Goal: Task Accomplishment & Management: Complete application form

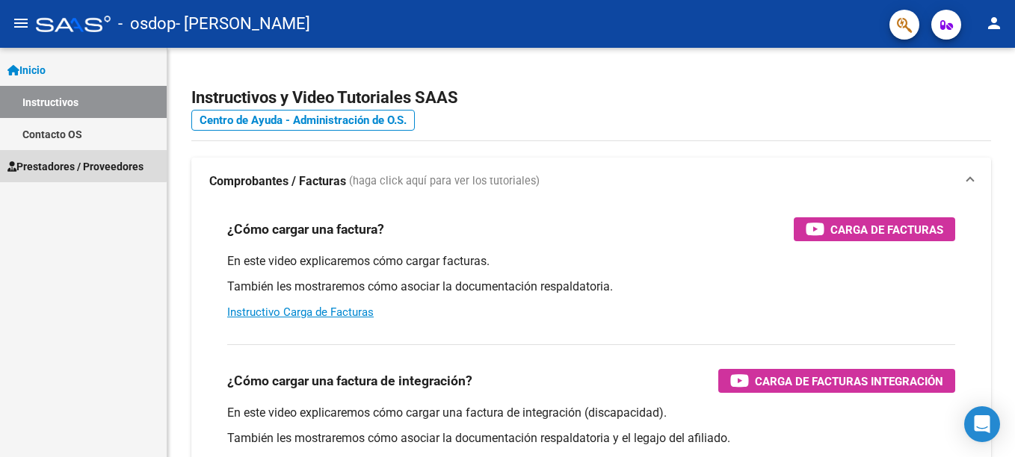
click at [58, 164] on span "Prestadores / Proveedores" at bounding box center [75, 166] width 136 height 16
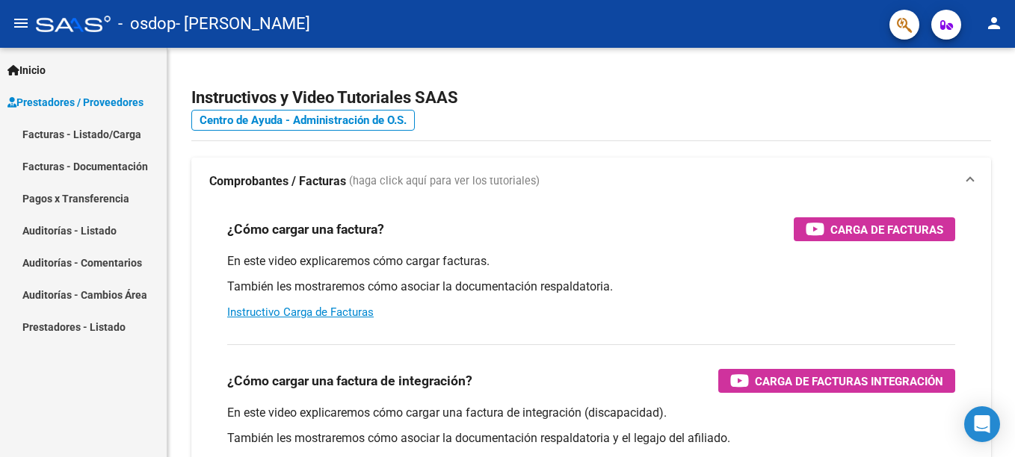
click at [69, 136] on link "Facturas - Listado/Carga" at bounding box center [83, 134] width 167 height 32
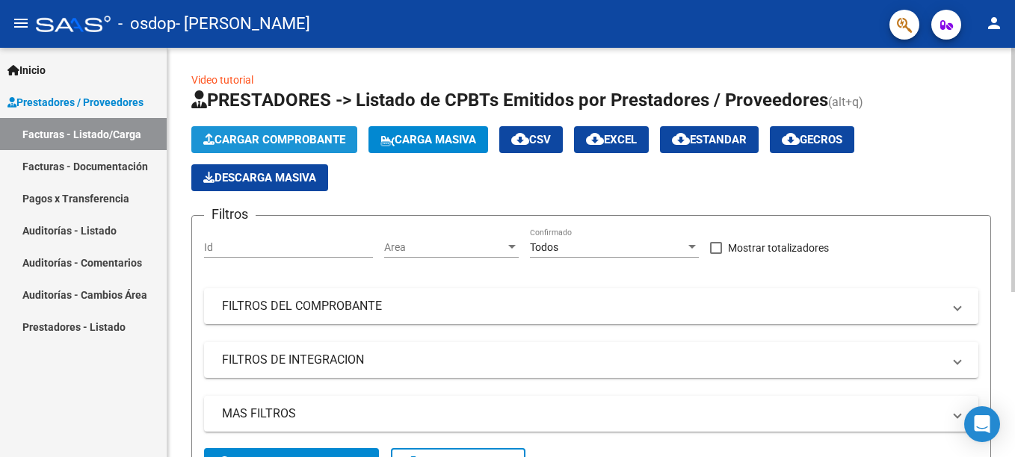
click at [244, 138] on span "Cargar Comprobante" at bounding box center [274, 139] width 142 height 13
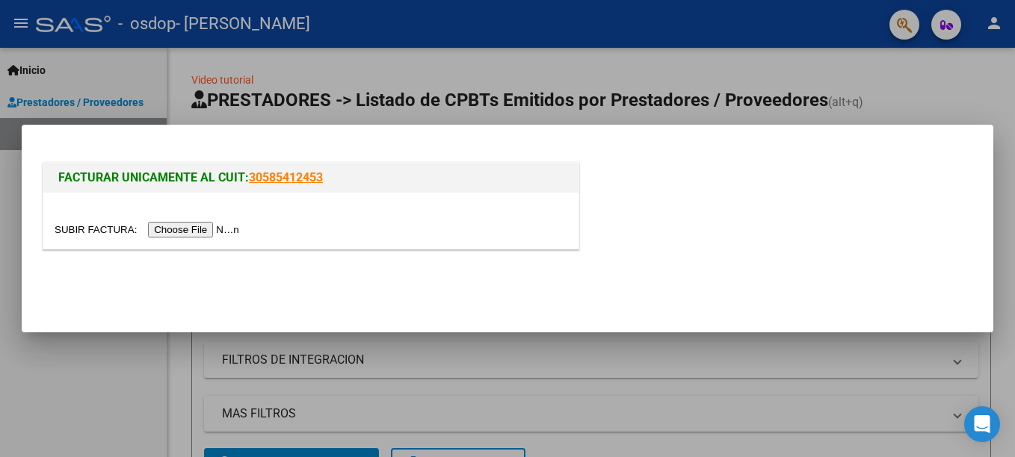
click at [339, 76] on div at bounding box center [507, 228] width 1015 height 457
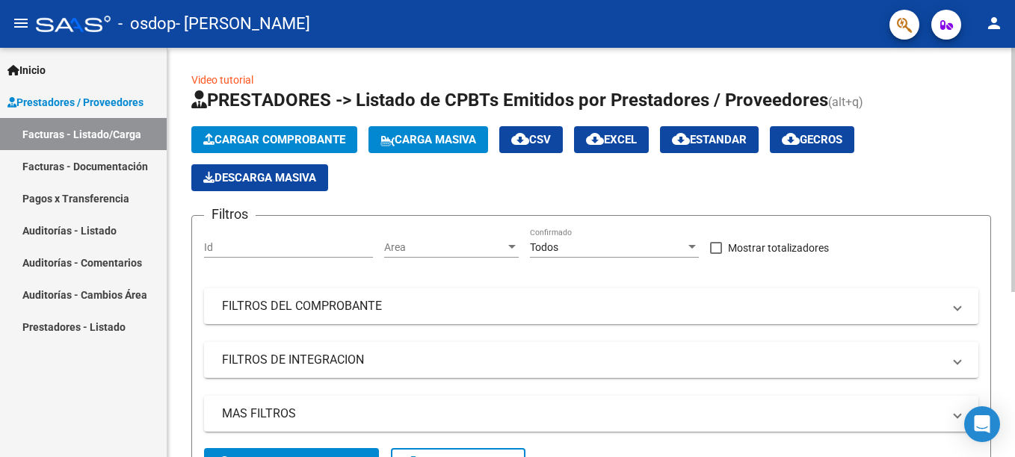
click at [293, 136] on span "Cargar Comprobante" at bounding box center [274, 139] width 142 height 13
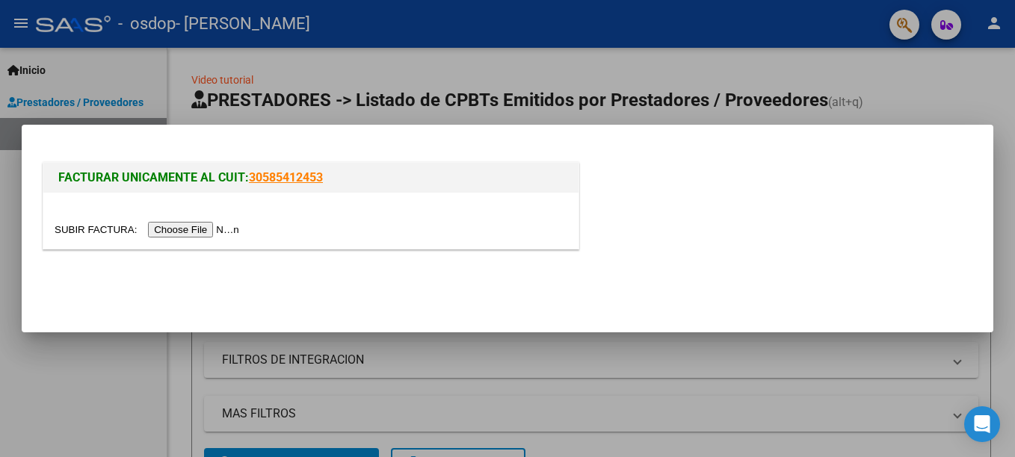
click at [303, 174] on link "30585412453" at bounding box center [286, 177] width 74 height 14
click at [557, 75] on div at bounding box center [507, 228] width 1015 height 457
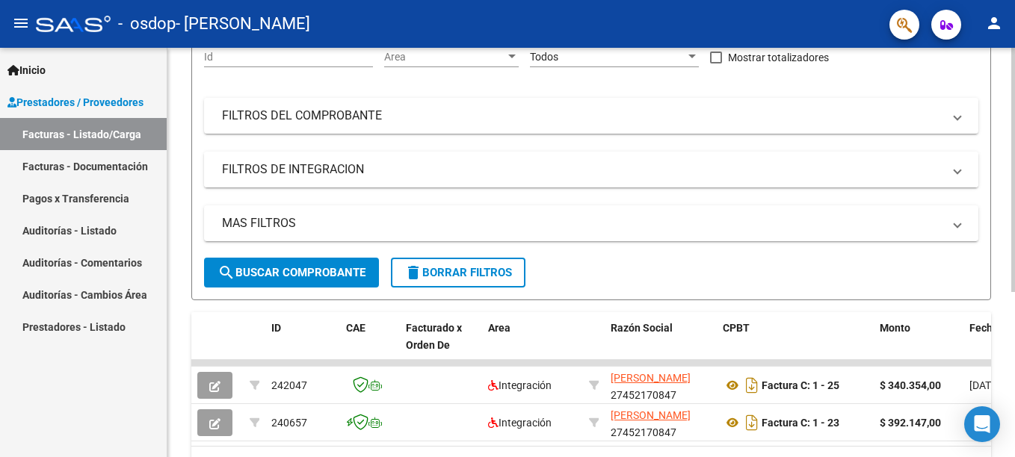
scroll to position [224, 0]
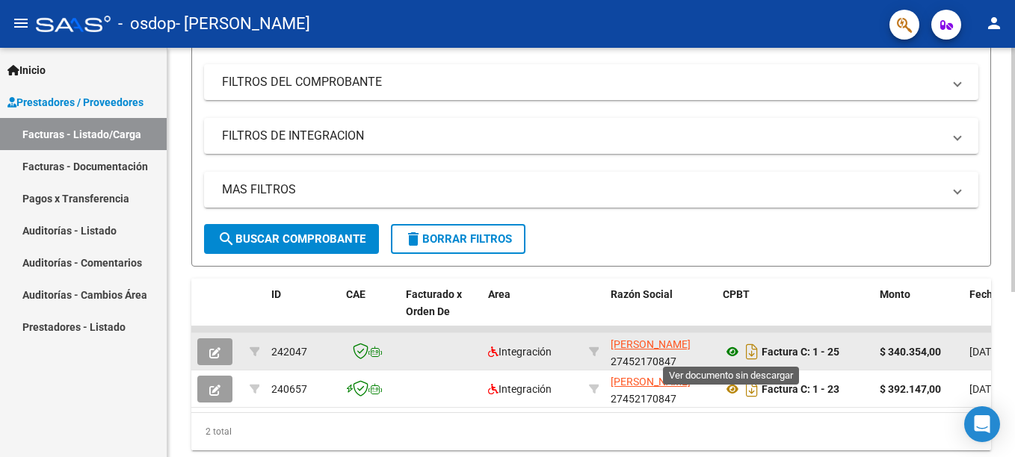
click at [726, 350] on icon at bounding box center [732, 352] width 19 height 18
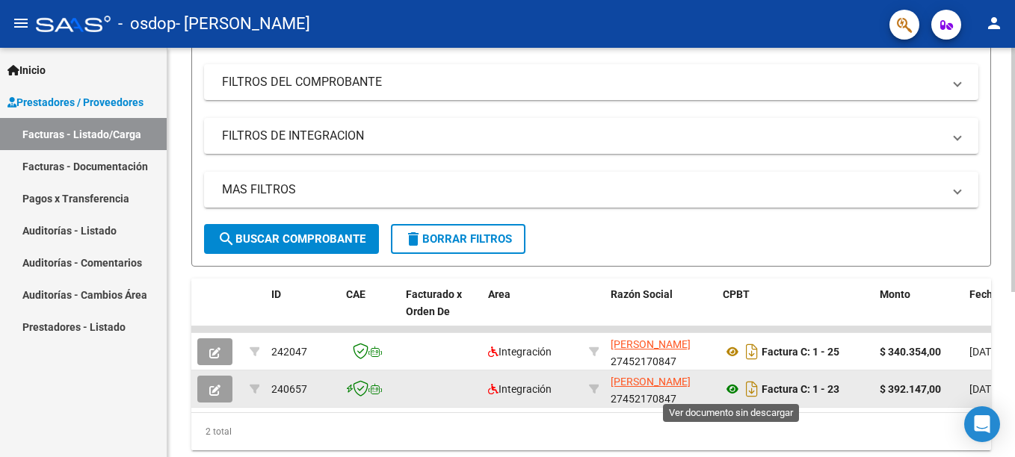
click at [732, 389] on icon at bounding box center [732, 389] width 19 height 18
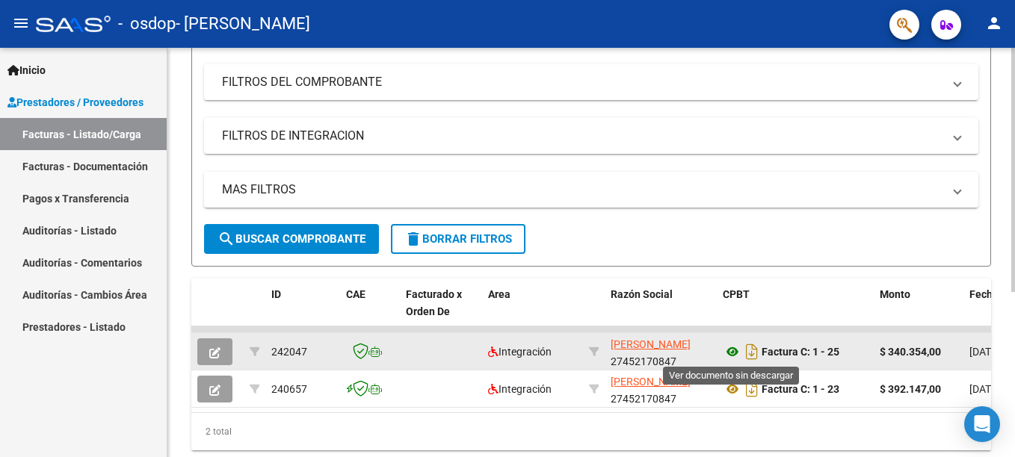
click at [730, 350] on icon at bounding box center [732, 352] width 19 height 18
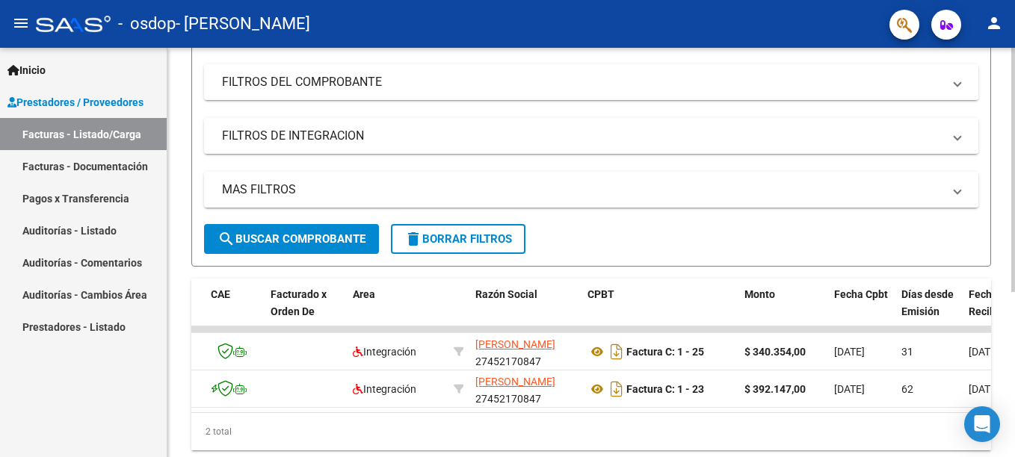
scroll to position [0, 0]
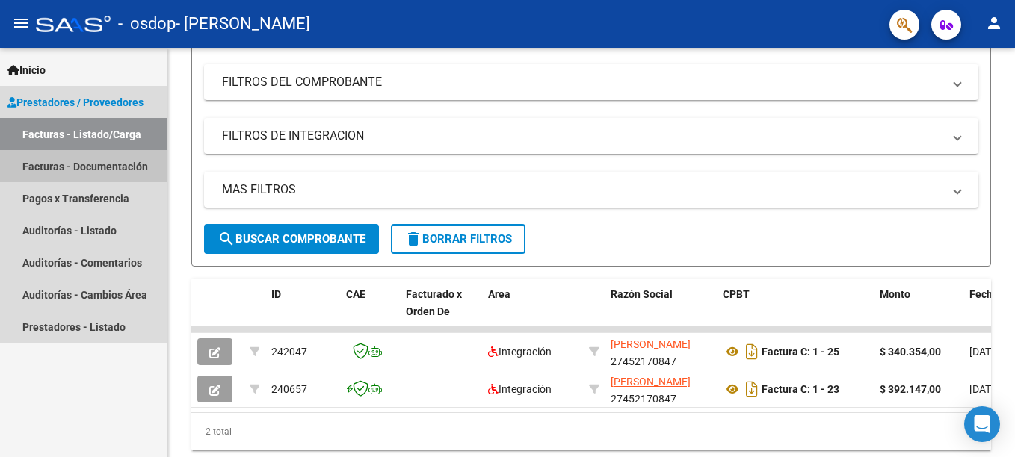
click at [93, 170] on link "Facturas - Documentación" at bounding box center [83, 166] width 167 height 32
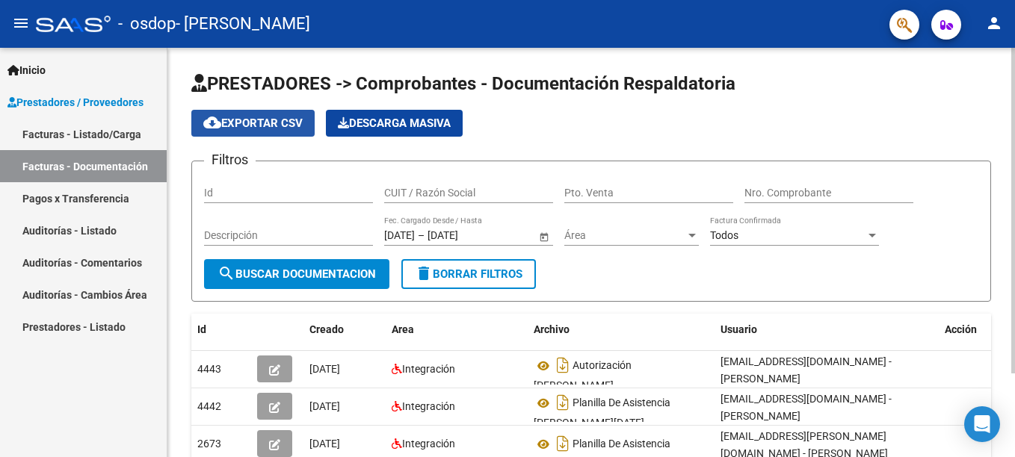
click at [259, 117] on span "cloud_download Exportar CSV" at bounding box center [252, 123] width 99 height 13
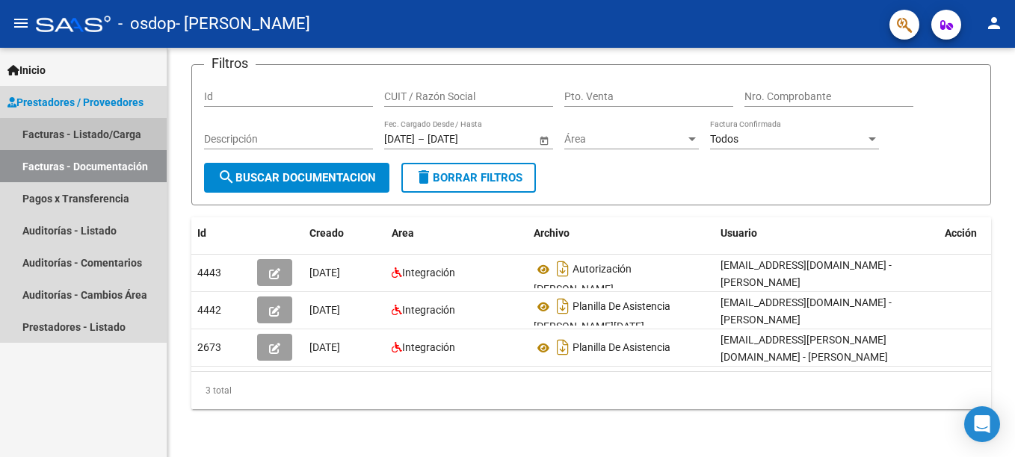
click at [91, 134] on link "Facturas - Listado/Carga" at bounding box center [83, 134] width 167 height 32
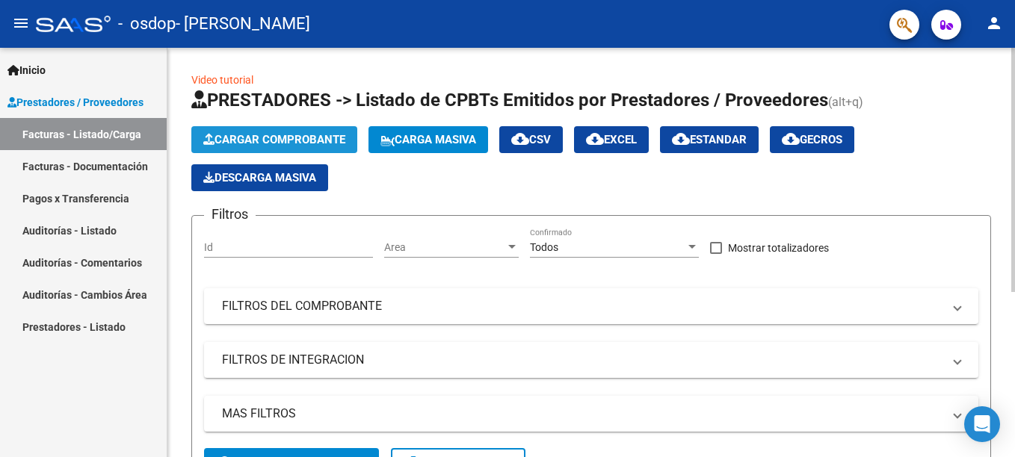
click at [245, 132] on button "Cargar Comprobante" at bounding box center [274, 139] width 166 height 27
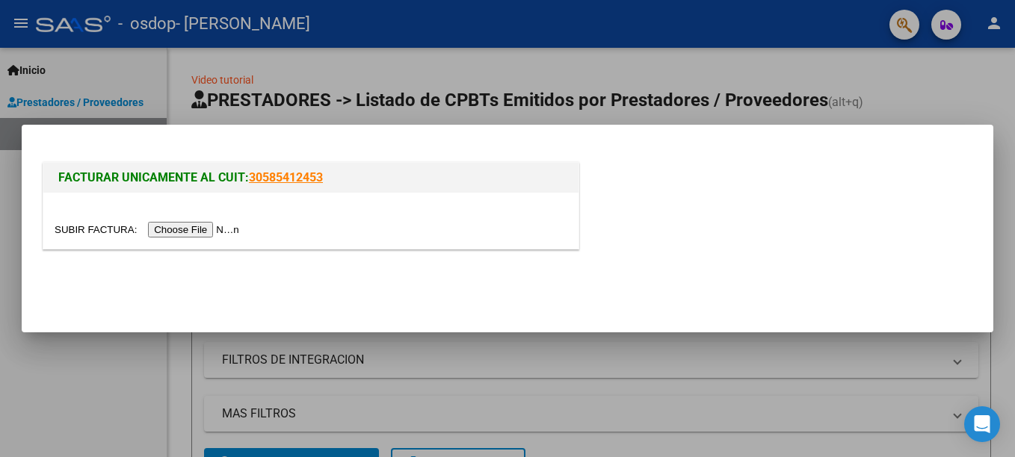
click at [193, 229] on input "file" at bounding box center [149, 230] width 189 height 16
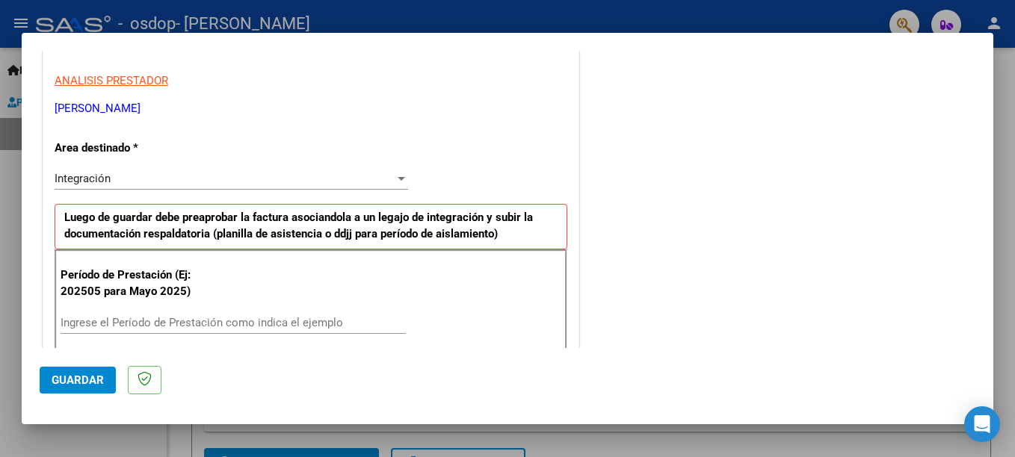
scroll to position [299, 0]
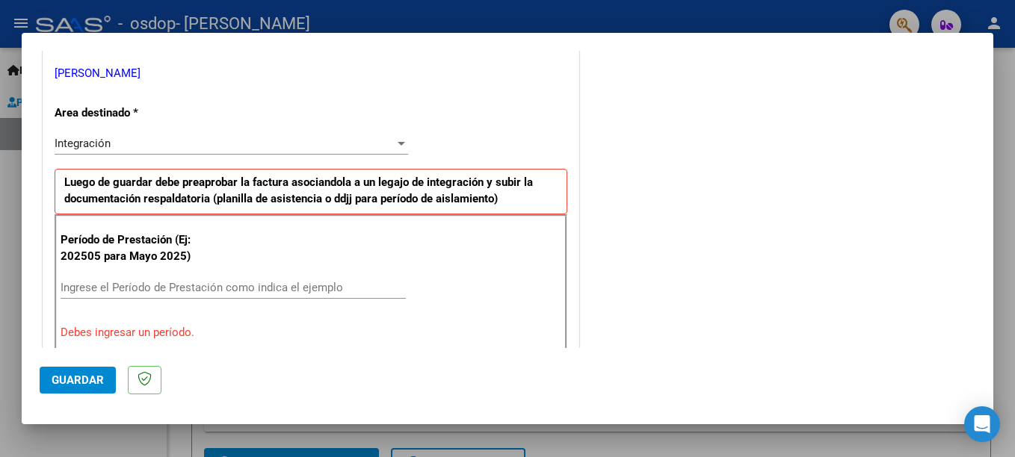
click at [187, 291] on input "Ingrese el Período de Prestación como indica el ejemplo" at bounding box center [233, 287] width 345 height 13
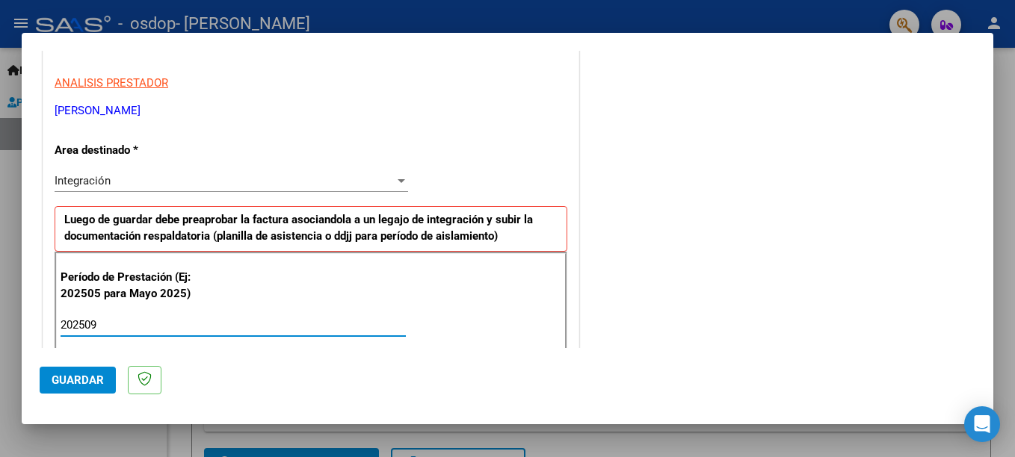
scroll to position [270, 0]
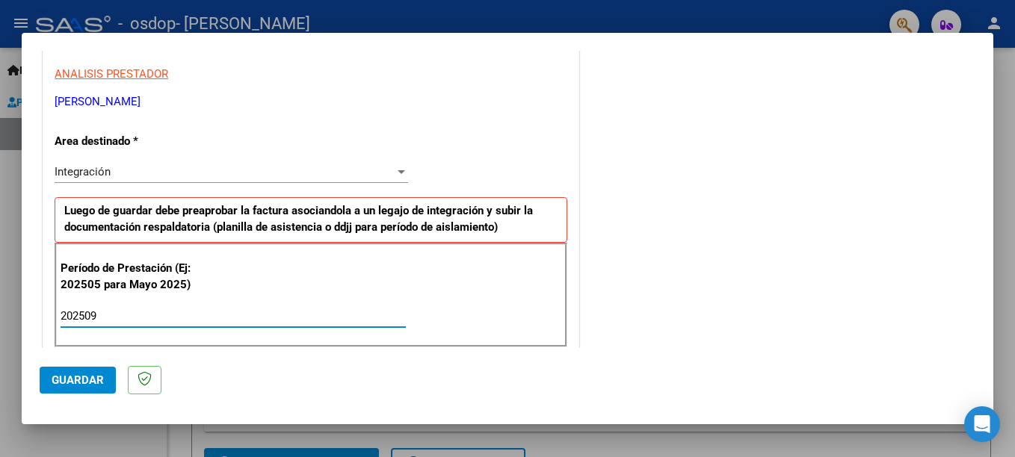
type input "202509"
click at [226, 173] on div "Integración" at bounding box center [225, 171] width 340 height 13
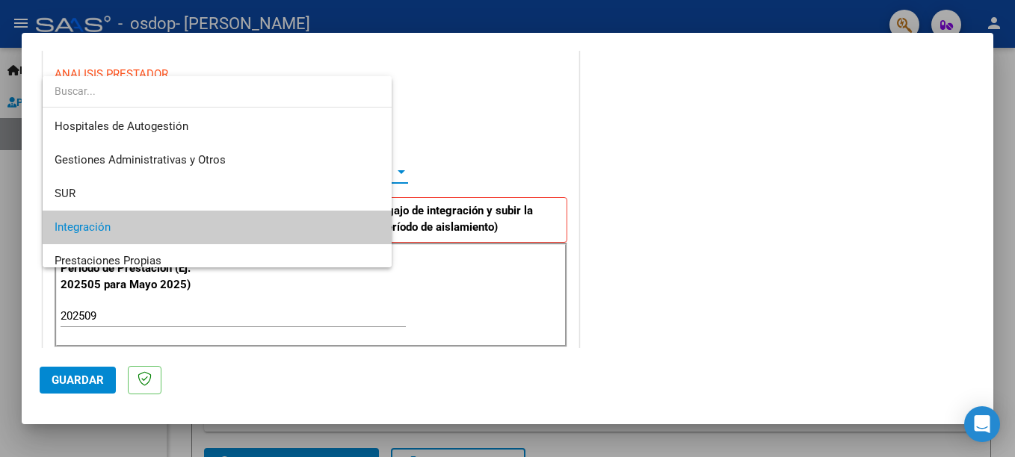
scroll to position [56, 0]
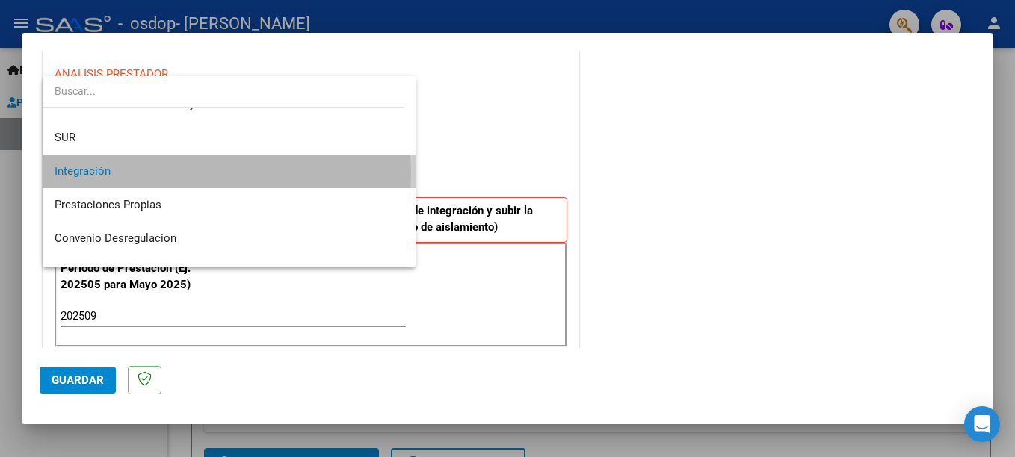
click at [226, 173] on span "Integración" at bounding box center [229, 172] width 349 height 34
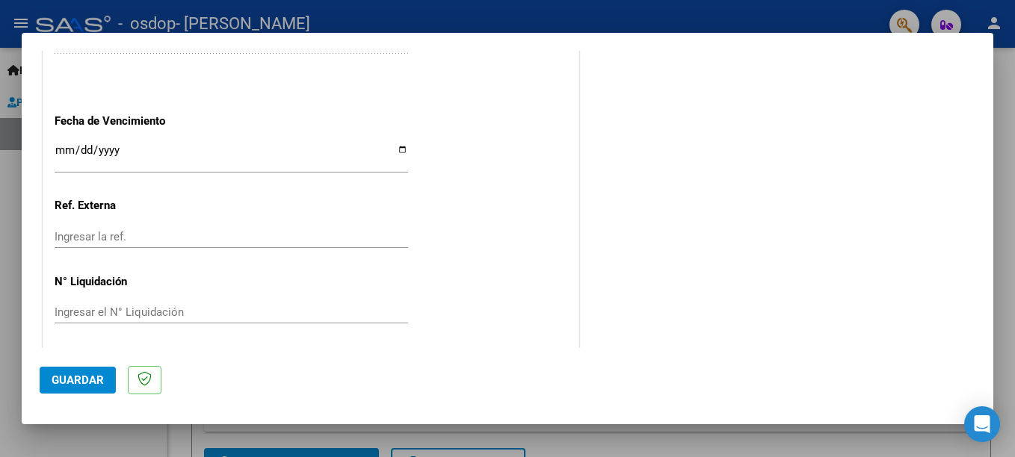
scroll to position [1018, 0]
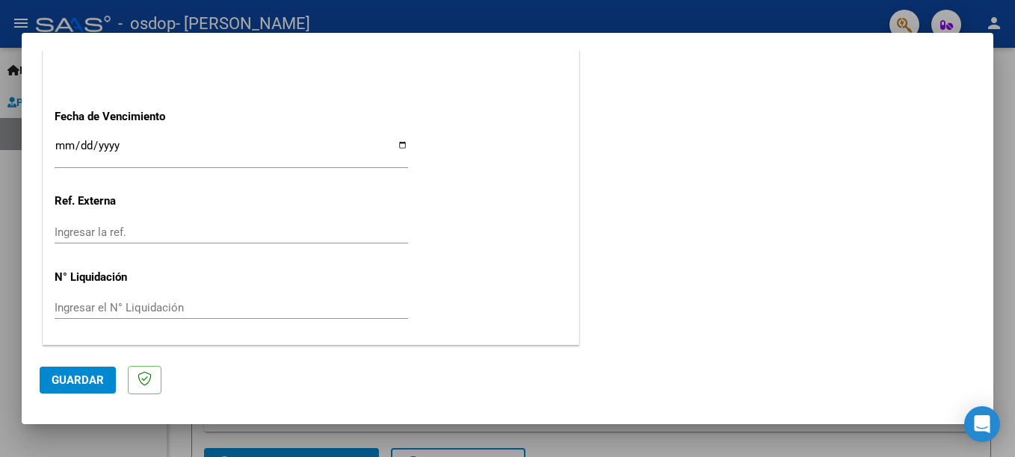
click at [75, 377] on span "Guardar" at bounding box center [78, 380] width 52 height 13
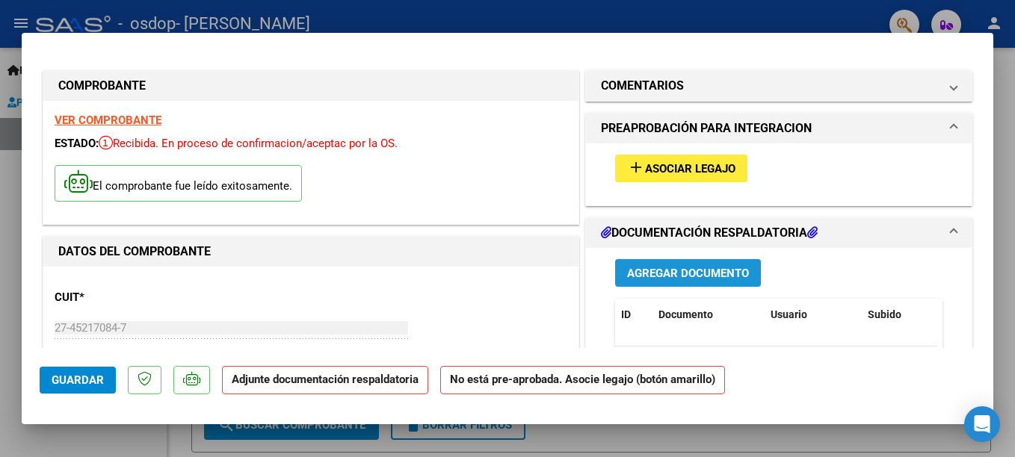
click at [720, 273] on span "Agregar Documento" at bounding box center [688, 273] width 122 height 13
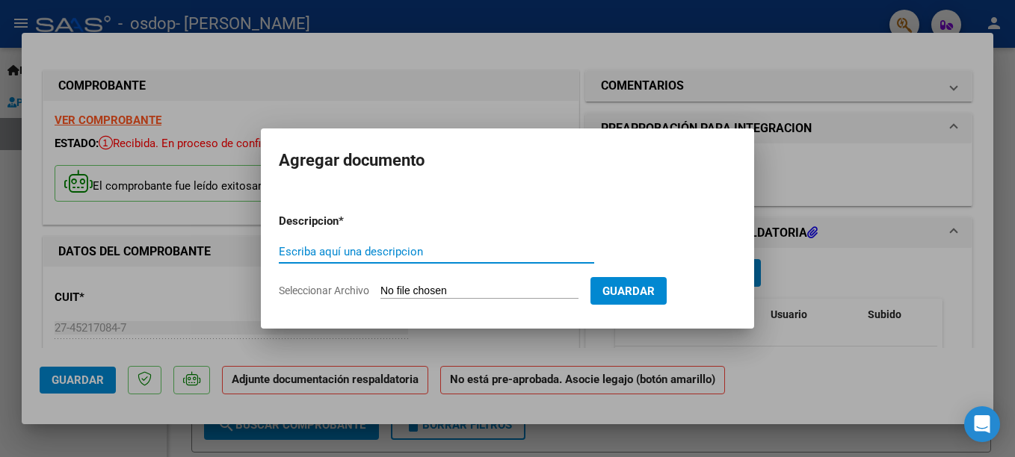
click at [413, 296] on input "Seleccionar Archivo" at bounding box center [479, 292] width 198 height 14
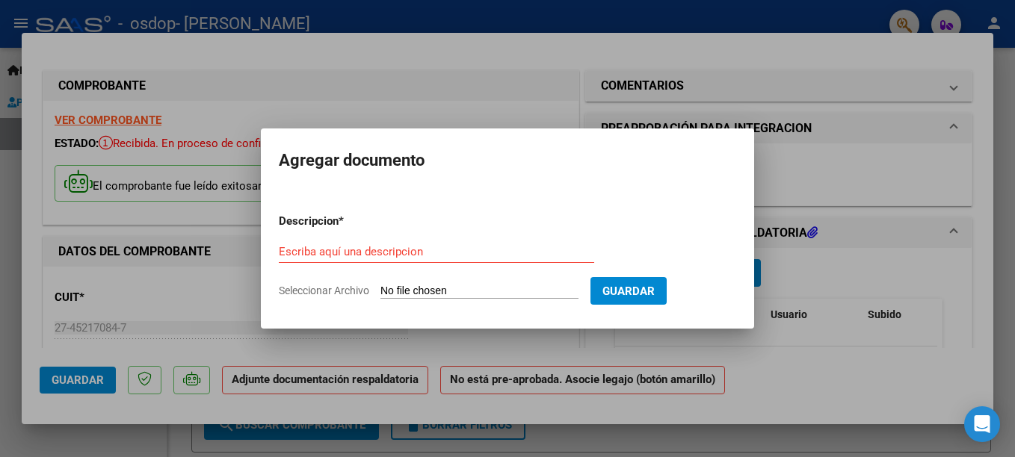
click at [424, 291] on input "Seleccionar Archivo" at bounding box center [479, 292] width 198 height 14
type input "C:\fakepath\Asistencia [DATE].pdf"
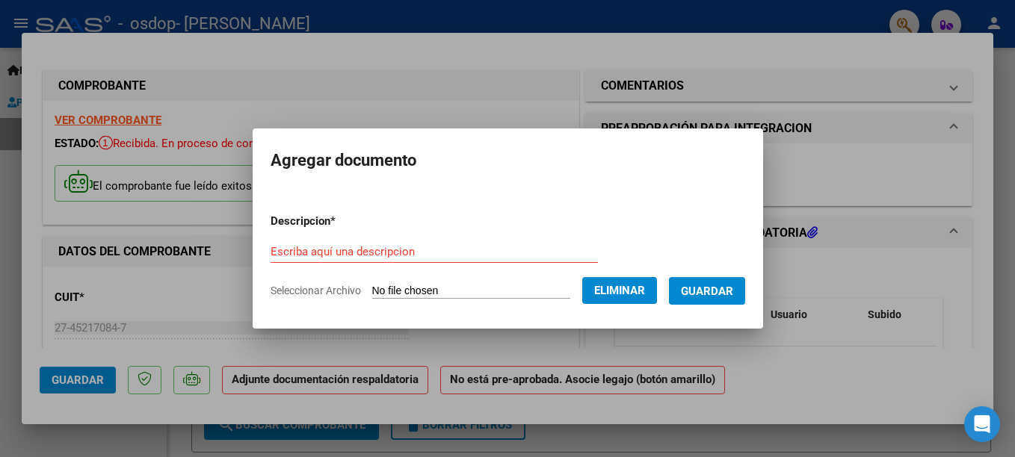
click at [400, 250] on input "Escriba aquí una descripcion" at bounding box center [433, 251] width 327 height 13
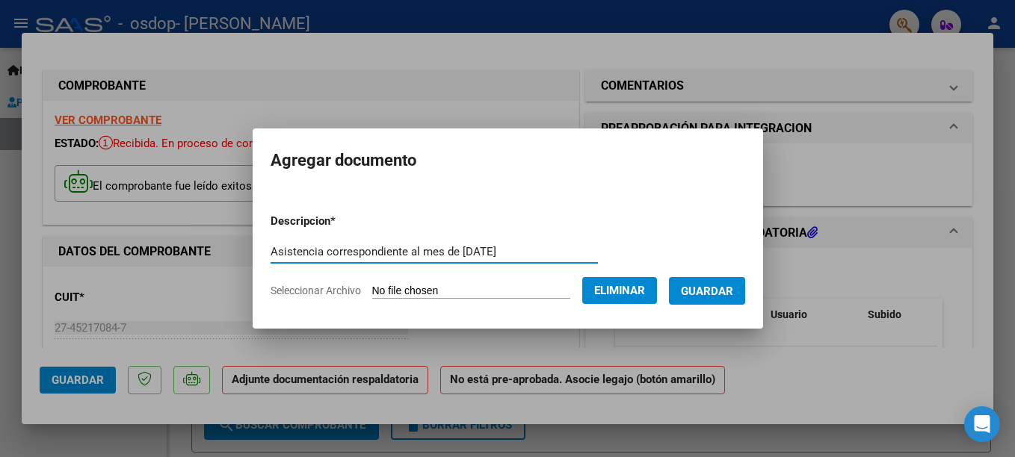
type input "Asistencia correspondiente al mes de [DATE]"
click at [725, 288] on span "Guardar" at bounding box center [707, 291] width 52 height 13
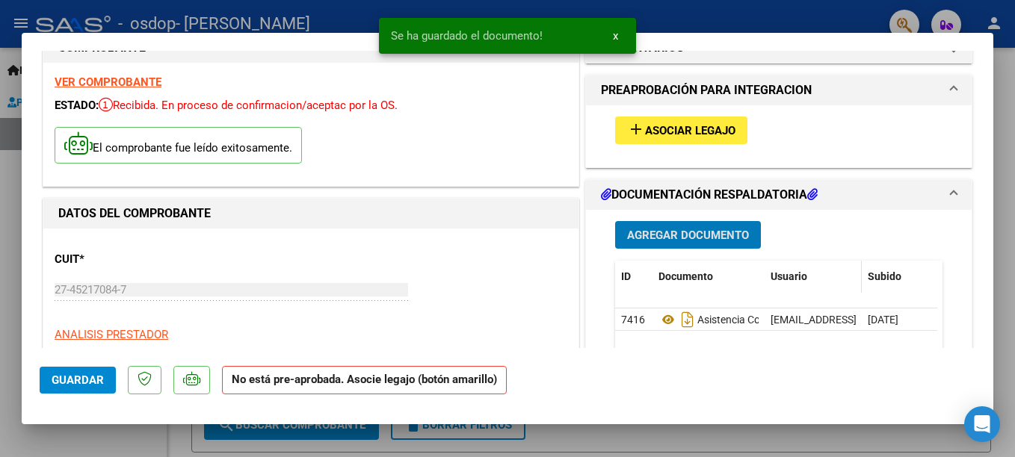
scroll to position [75, 0]
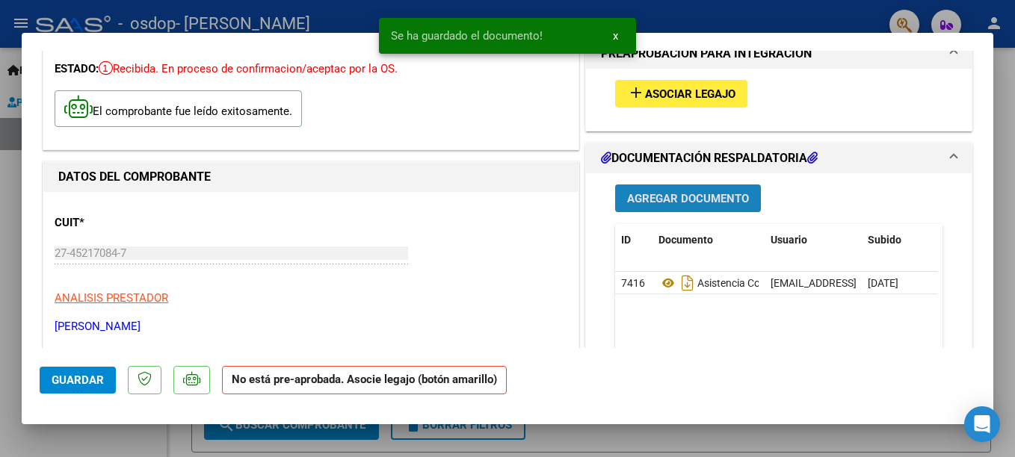
click at [661, 195] on span "Agregar Documento" at bounding box center [688, 198] width 122 height 13
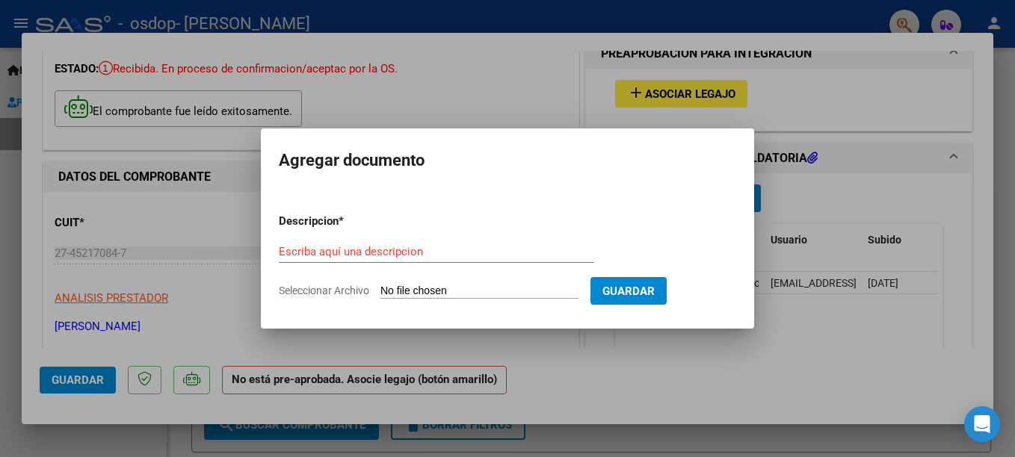
click at [483, 291] on input "Seleccionar Archivo" at bounding box center [479, 292] width 198 height 14
type input "C:\fakepath\Autorización [PERSON_NAME] (3).jpeg"
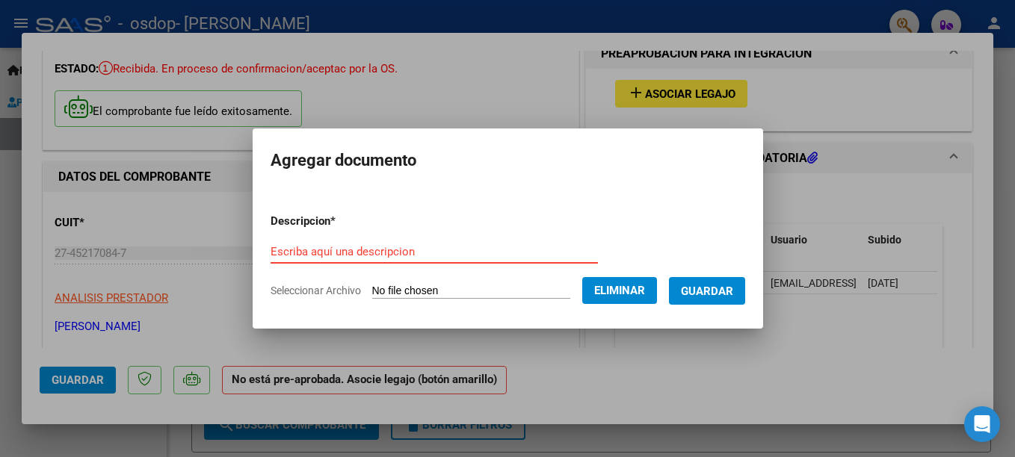
click at [380, 248] on input "Escriba aquí una descripcion" at bounding box center [433, 251] width 327 height 13
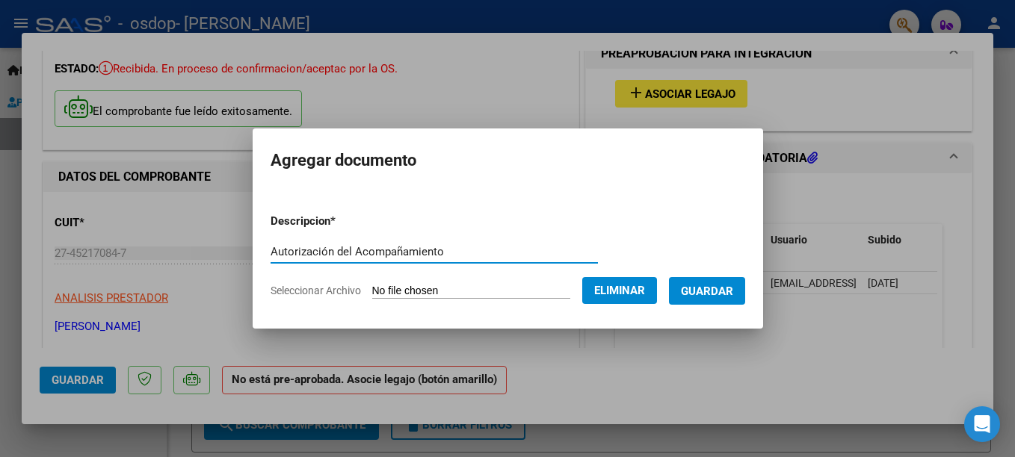
type input "Autorización del Acompañamiento"
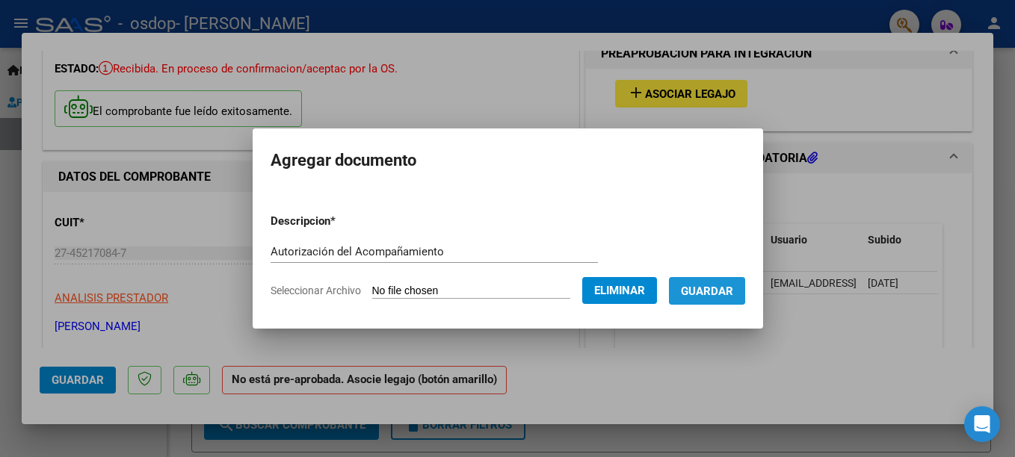
click at [714, 290] on span "Guardar" at bounding box center [707, 291] width 52 height 13
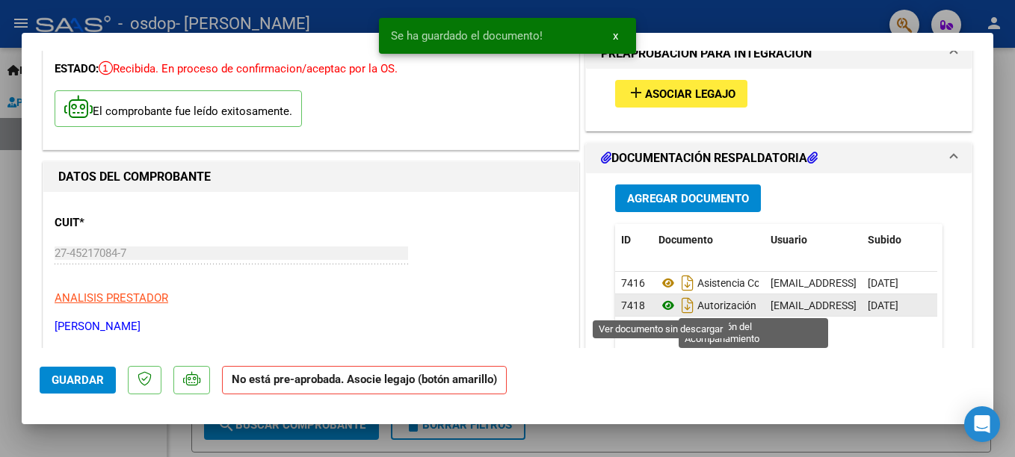
click at [661, 304] on icon at bounding box center [667, 306] width 19 height 18
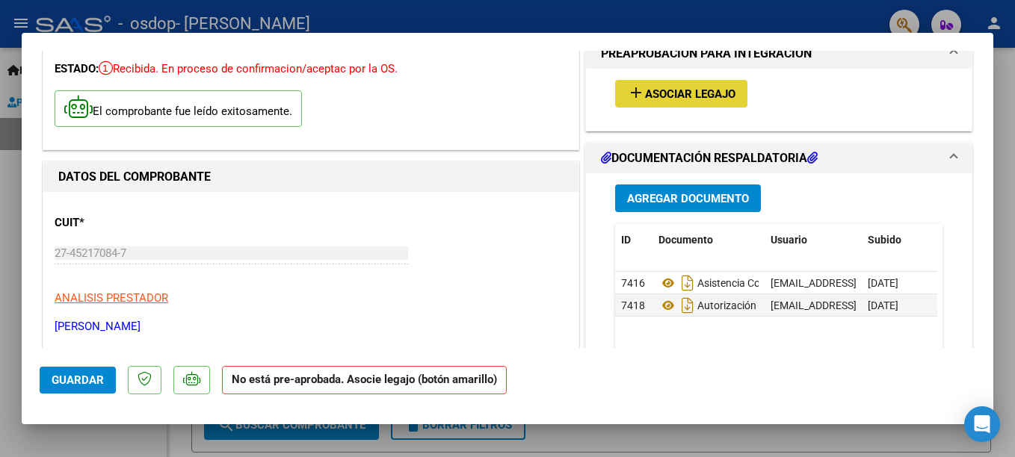
click at [687, 96] on span "Asociar Legajo" at bounding box center [690, 93] width 90 height 13
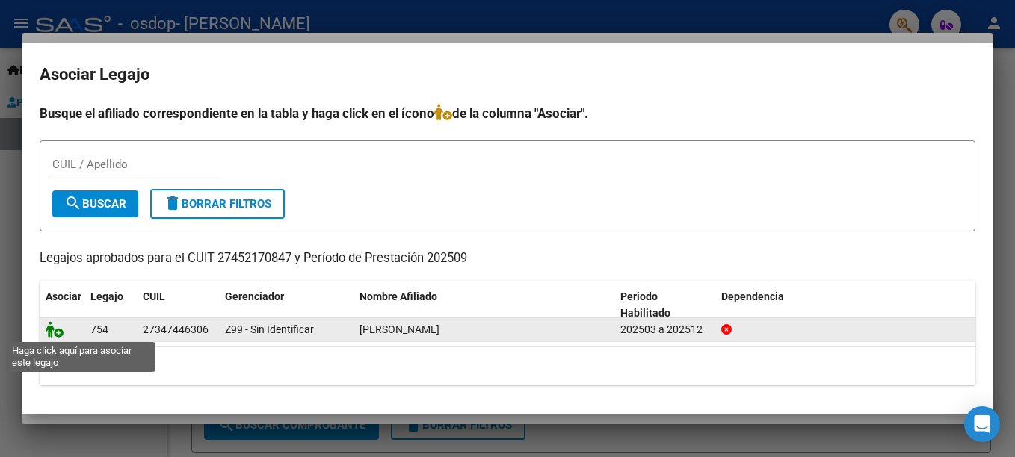
click at [52, 327] on icon at bounding box center [55, 329] width 18 height 16
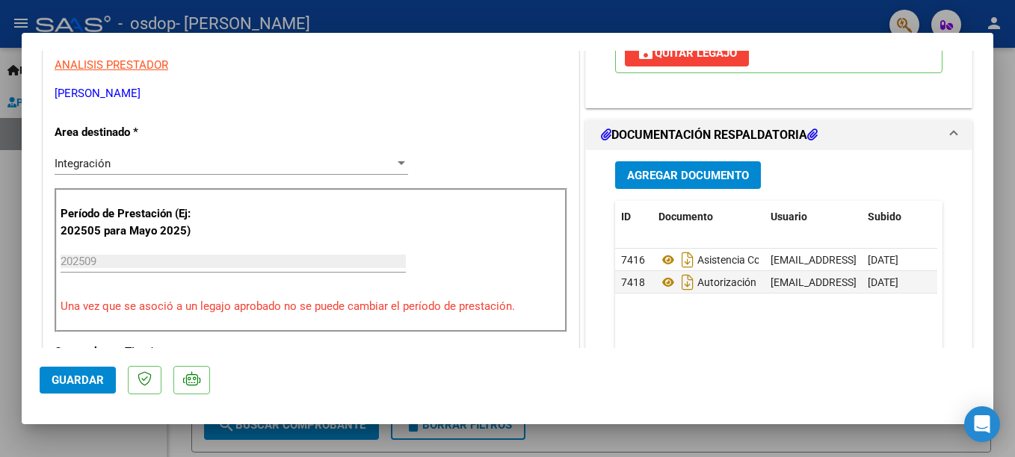
scroll to position [0, 0]
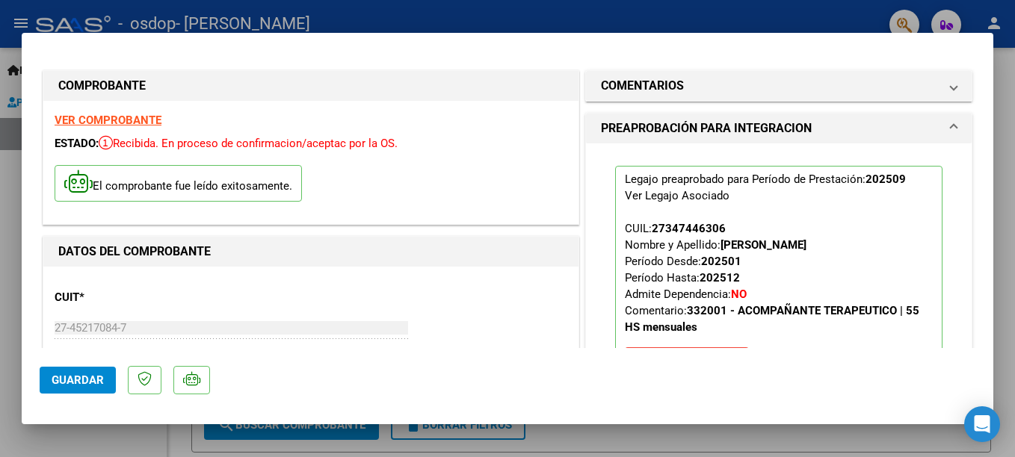
click at [77, 381] on span "Guardar" at bounding box center [78, 380] width 52 height 13
click at [770, 11] on div at bounding box center [507, 228] width 1015 height 457
type input "$ 0,00"
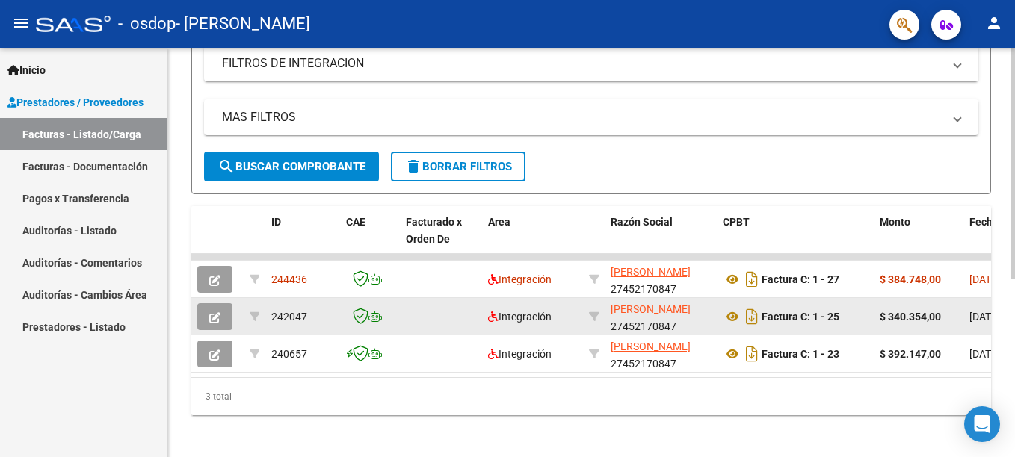
scroll to position [315, 0]
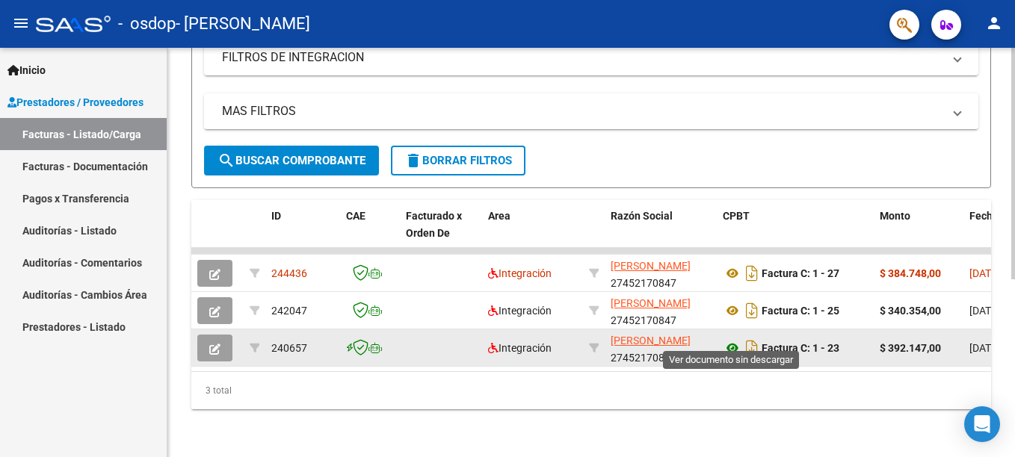
click at [731, 339] on icon at bounding box center [732, 348] width 19 height 18
